Goal: Task Accomplishment & Management: Complete application form

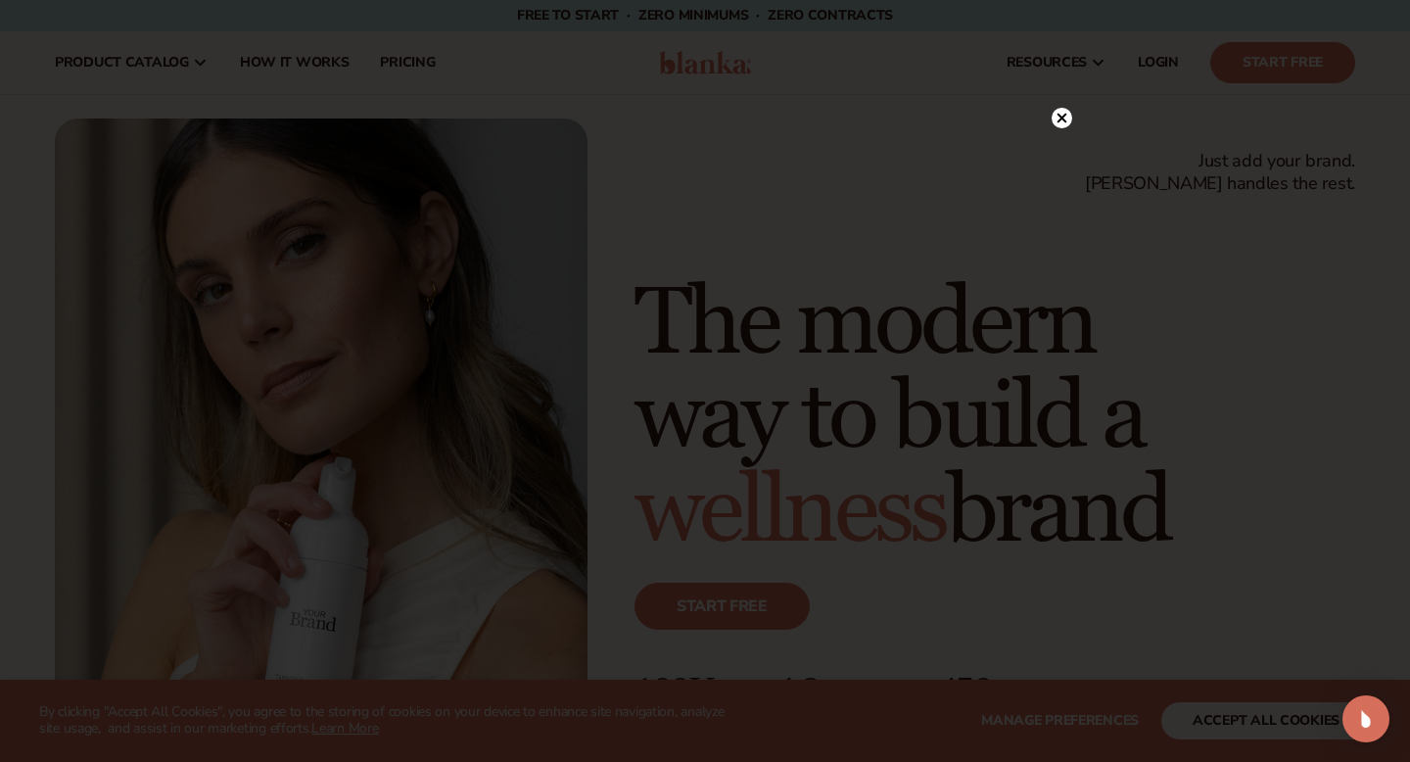
click at [412, 111] on div at bounding box center [705, 381] width 1410 height 762
click at [1059, 163] on circle at bounding box center [1062, 158] width 21 height 21
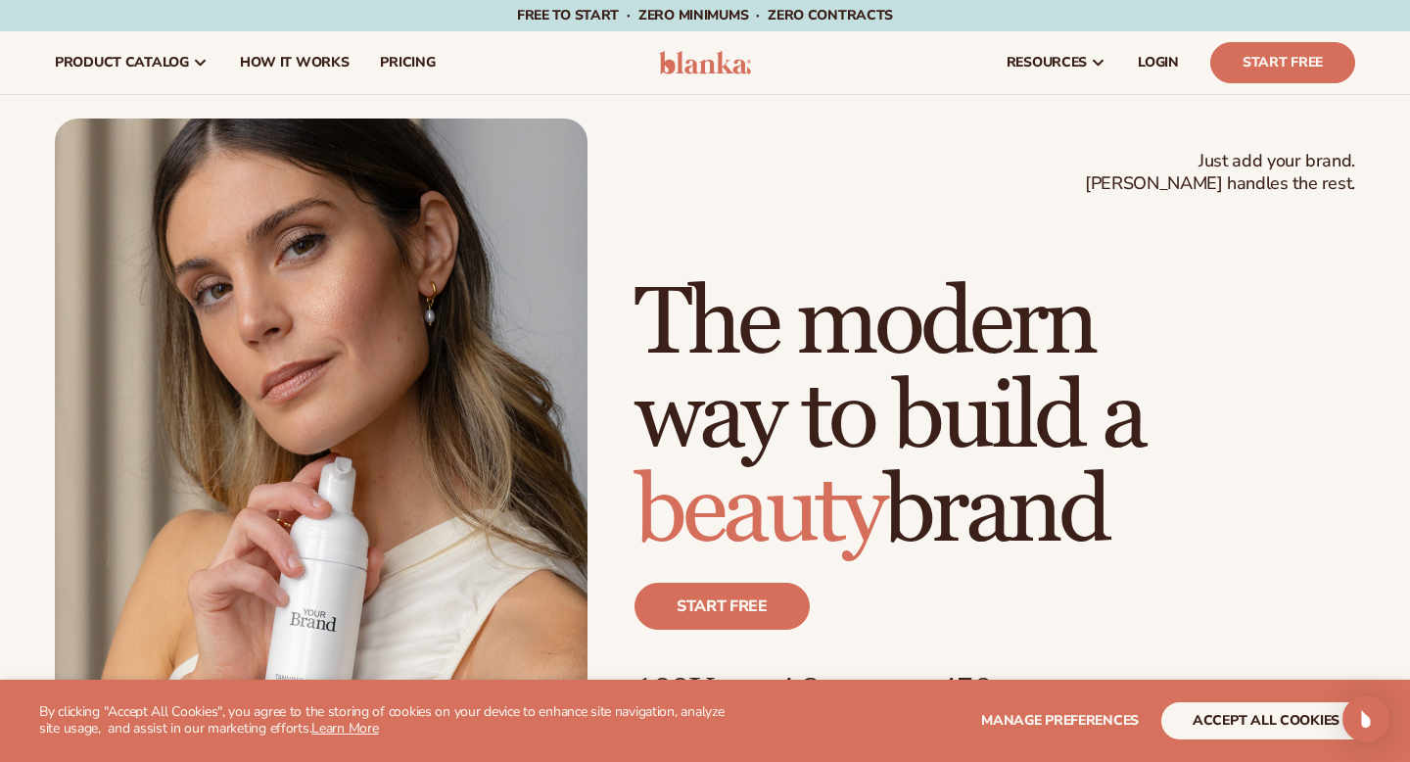
scroll to position [698, 0]
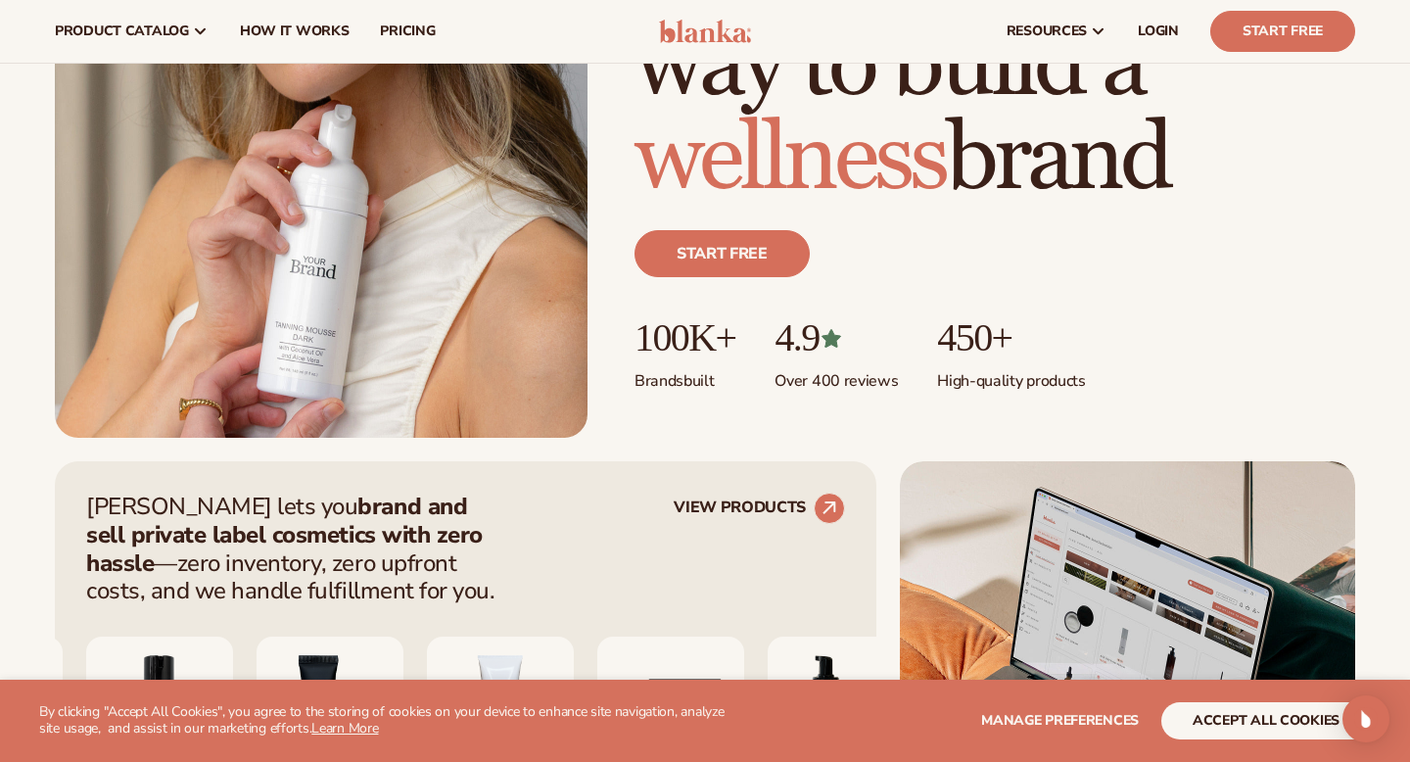
scroll to position [253, 0]
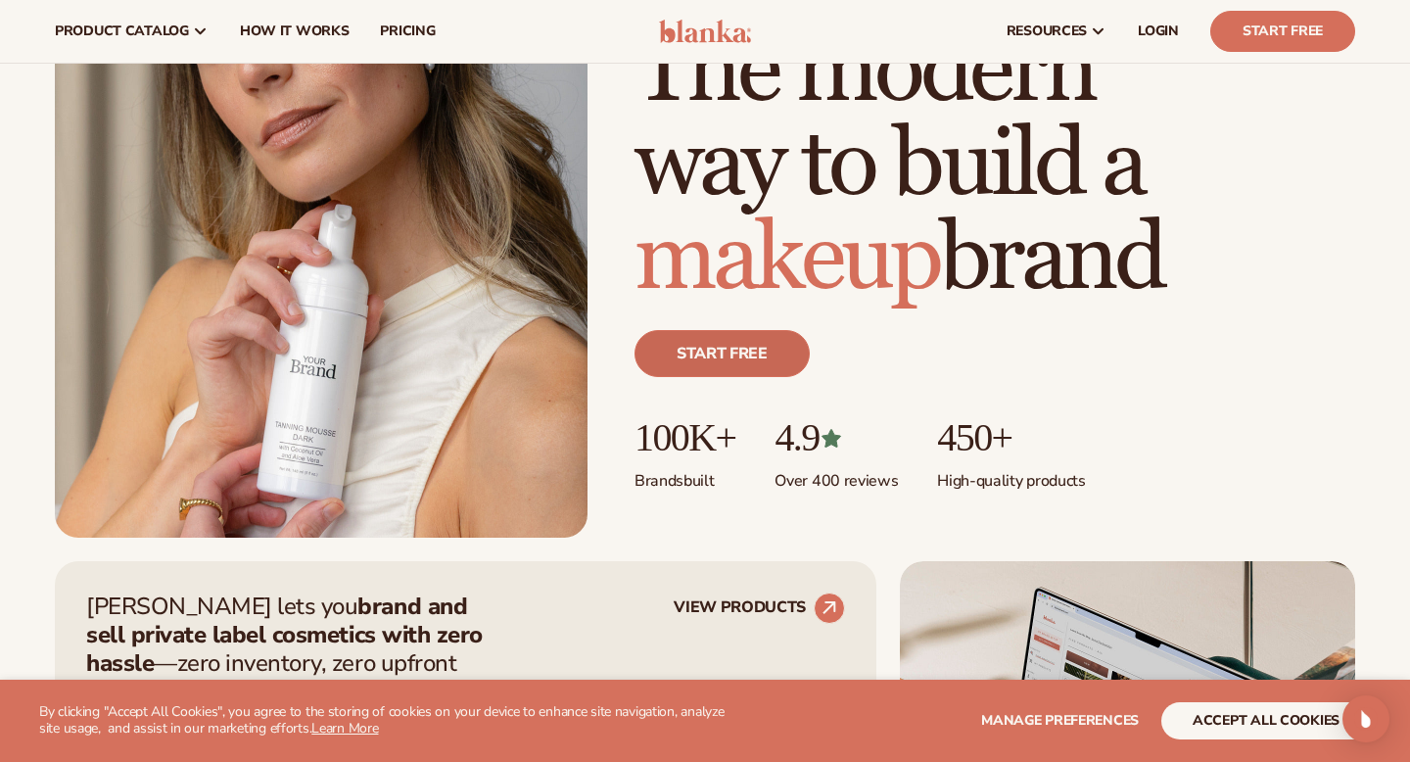
click at [716, 352] on link "Start free" at bounding box center [722, 353] width 175 height 47
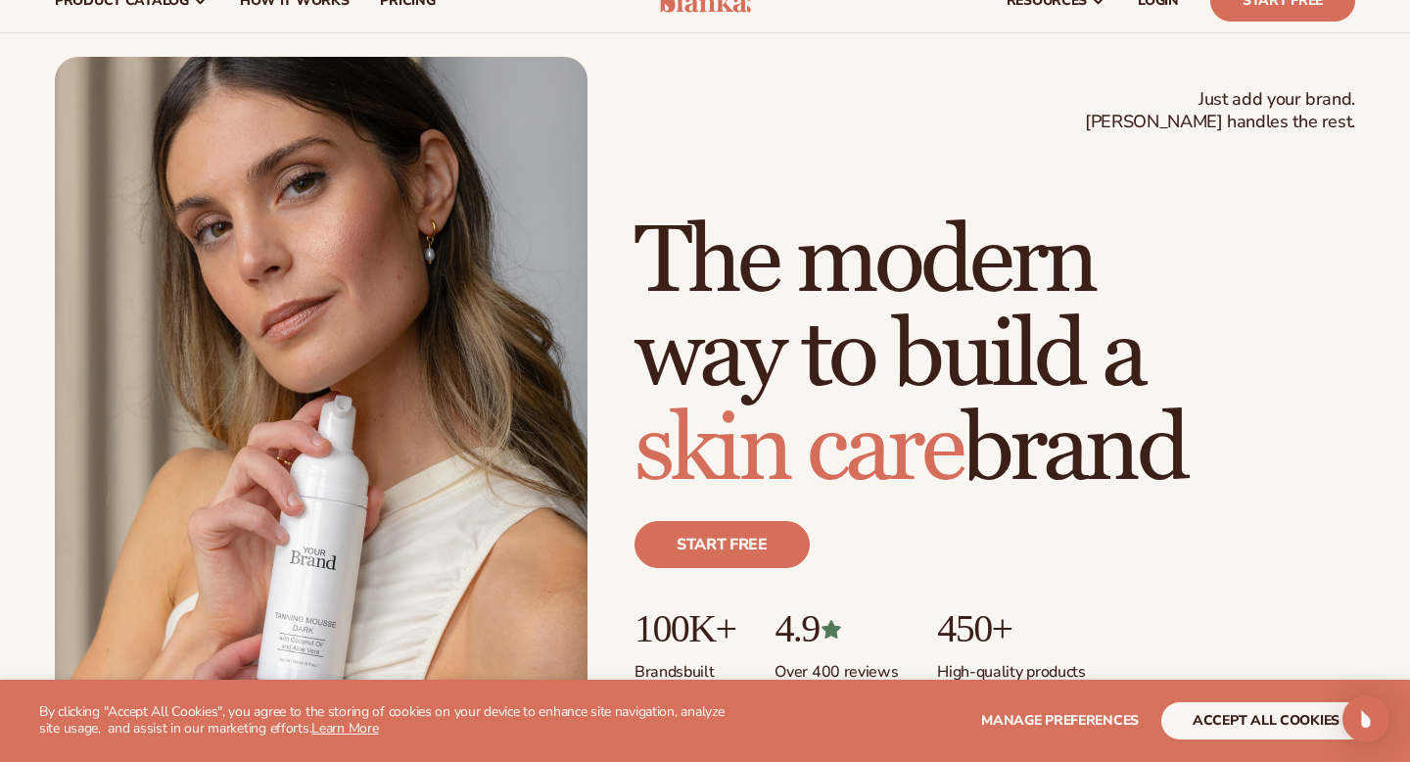
scroll to position [108, 0]
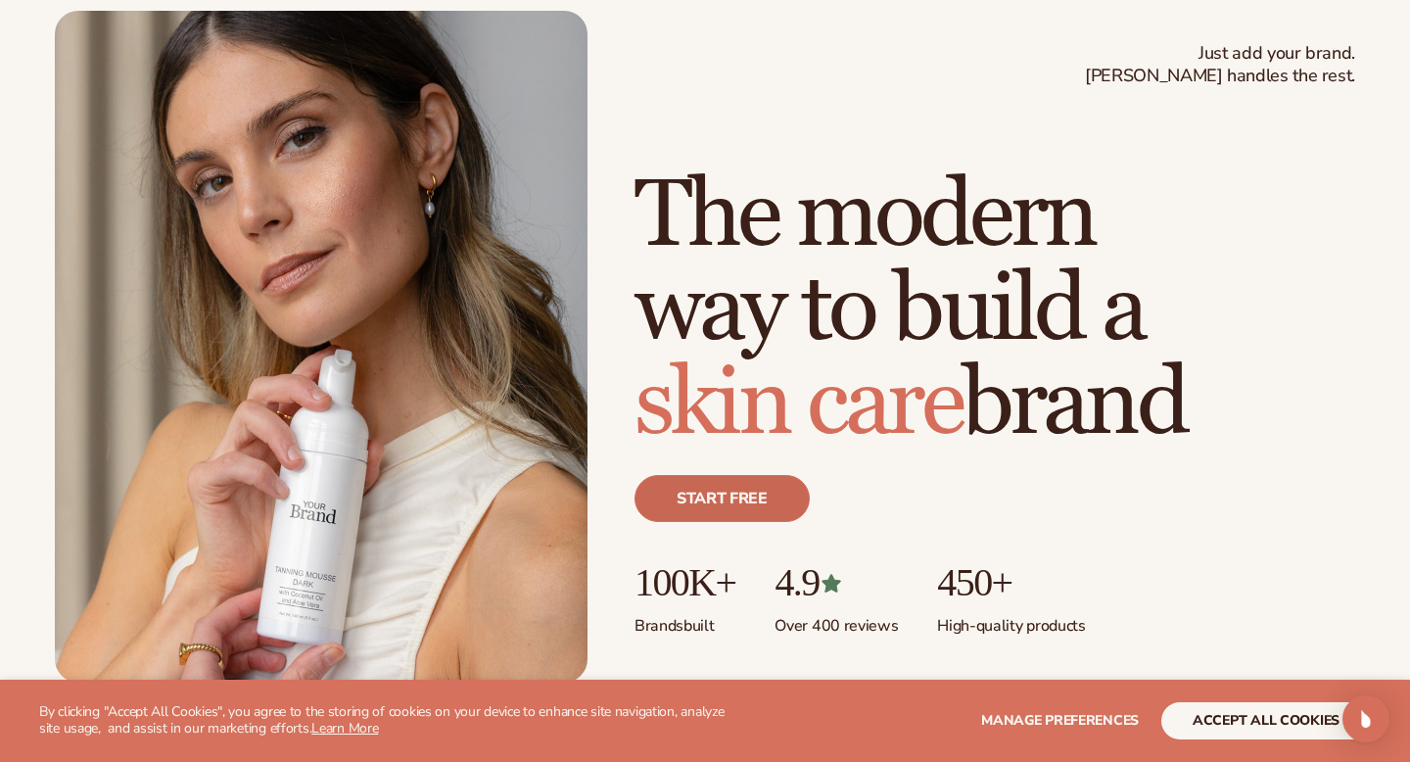
click at [684, 497] on link "Start free" at bounding box center [722, 498] width 175 height 47
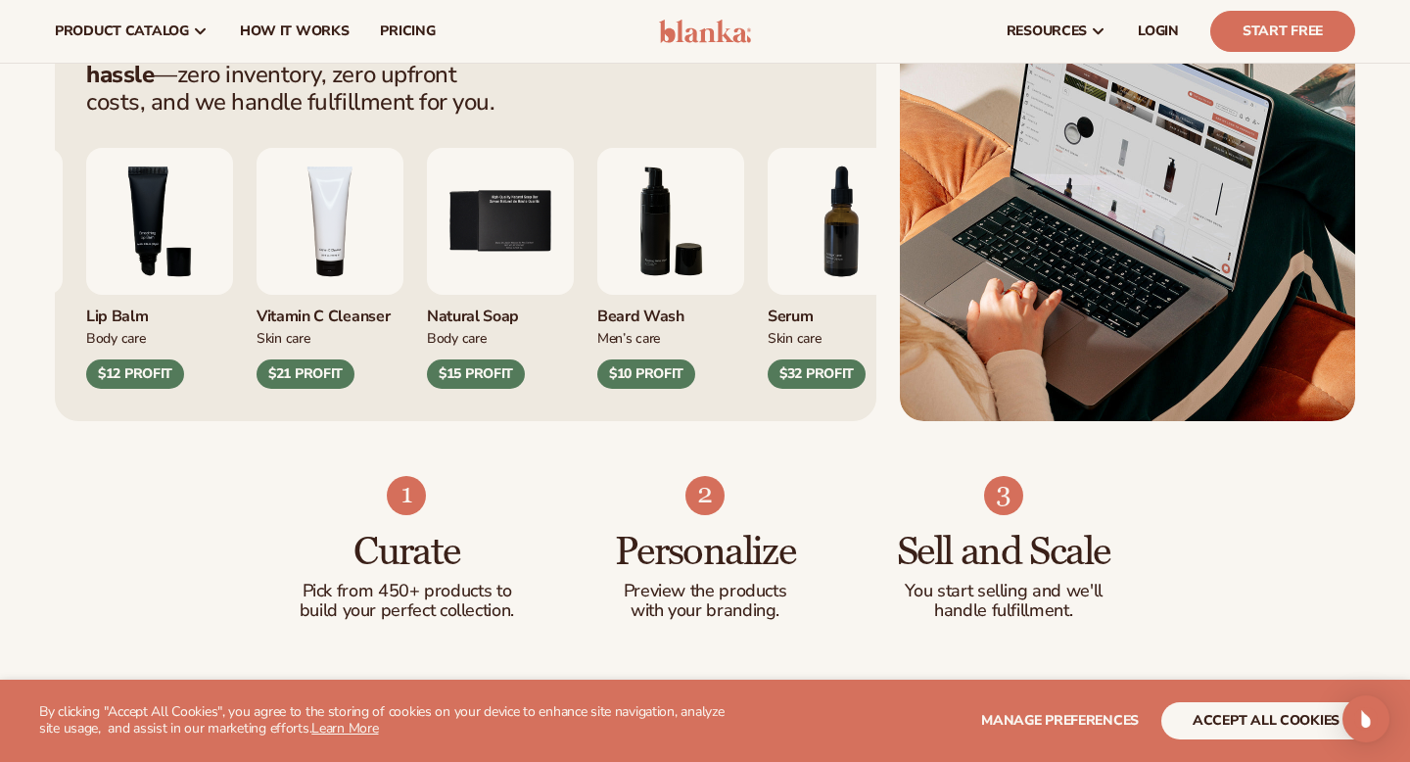
scroll to position [833, 0]
